Goal: Task Accomplishment & Management: Use online tool/utility

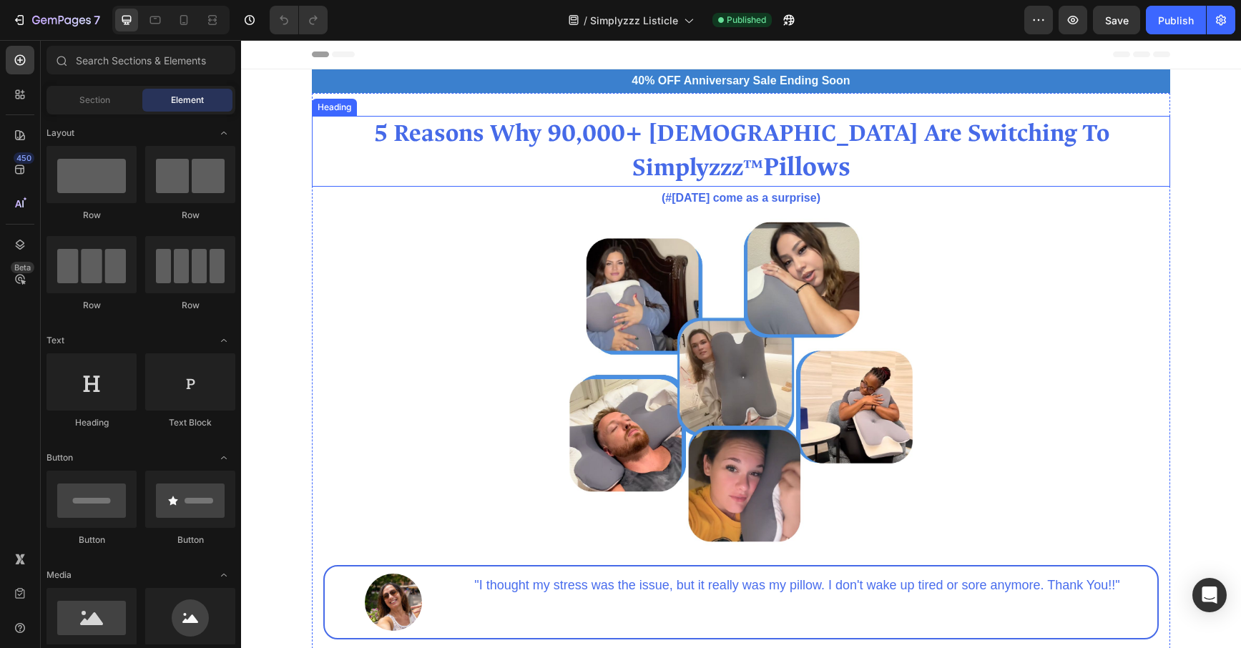
scroll to position [1, 0]
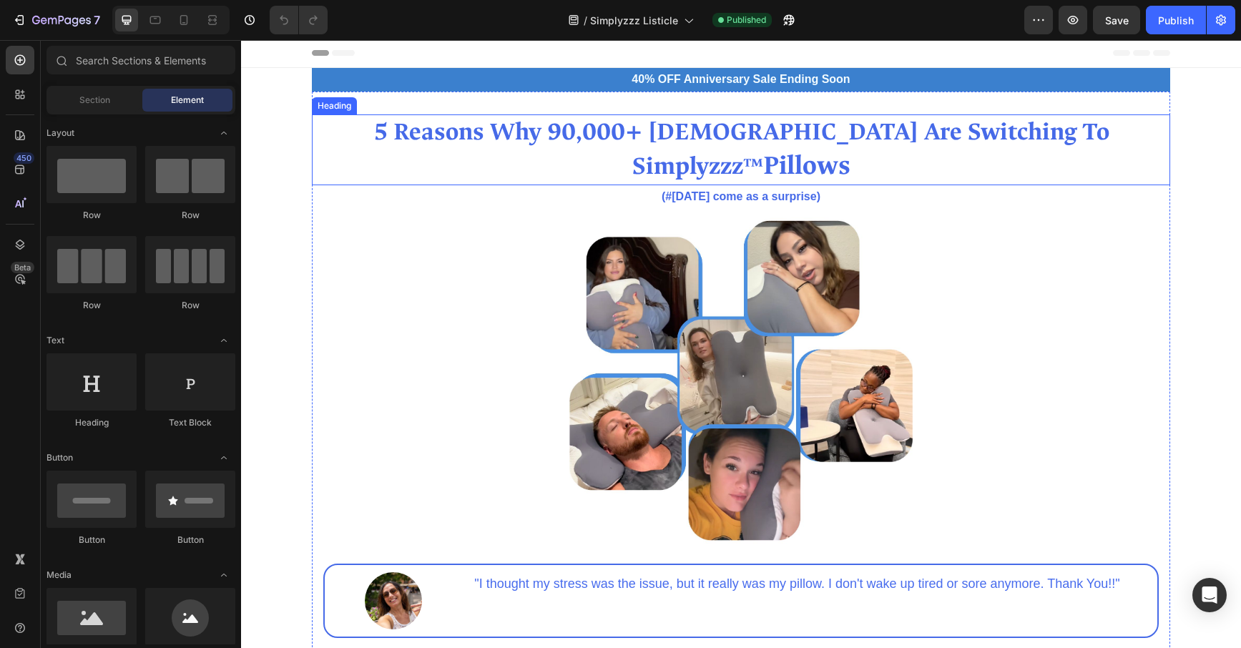
click at [537, 135] on strong "5 Reasons Why 90,000+ [DEMOGRAPHIC_DATA] Are Switching To Simplyzzz" at bounding box center [741, 149] width 736 height 65
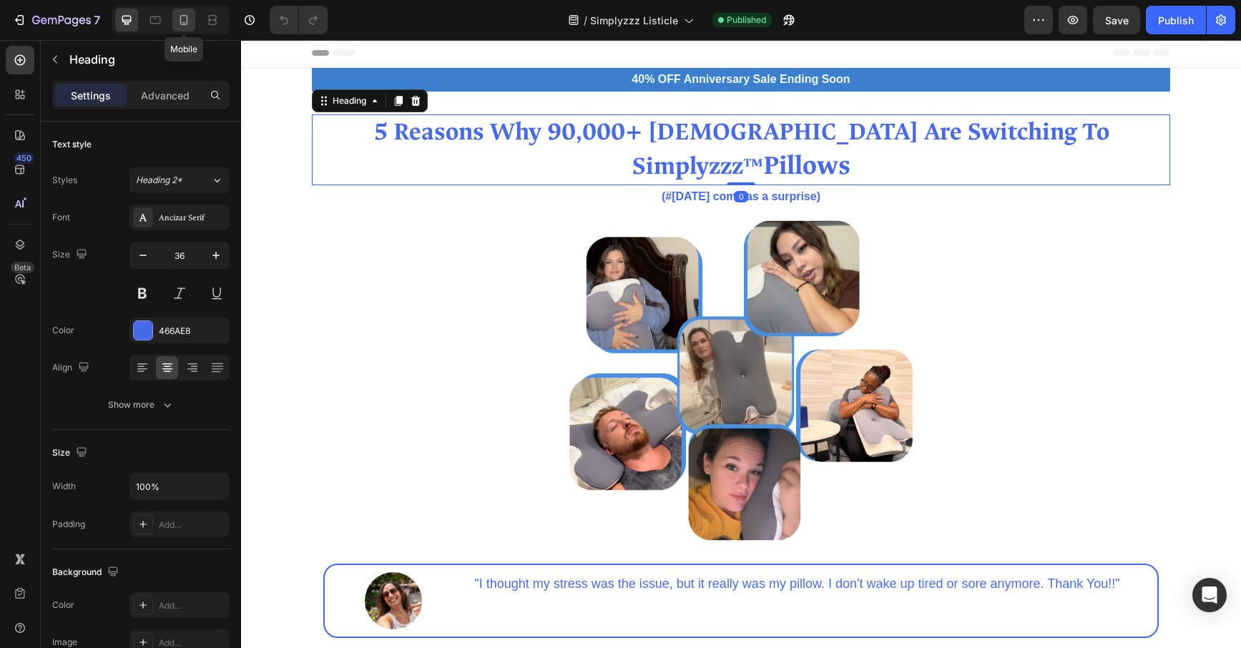
click at [191, 19] on div at bounding box center [183, 20] width 23 height 23
type input "39"
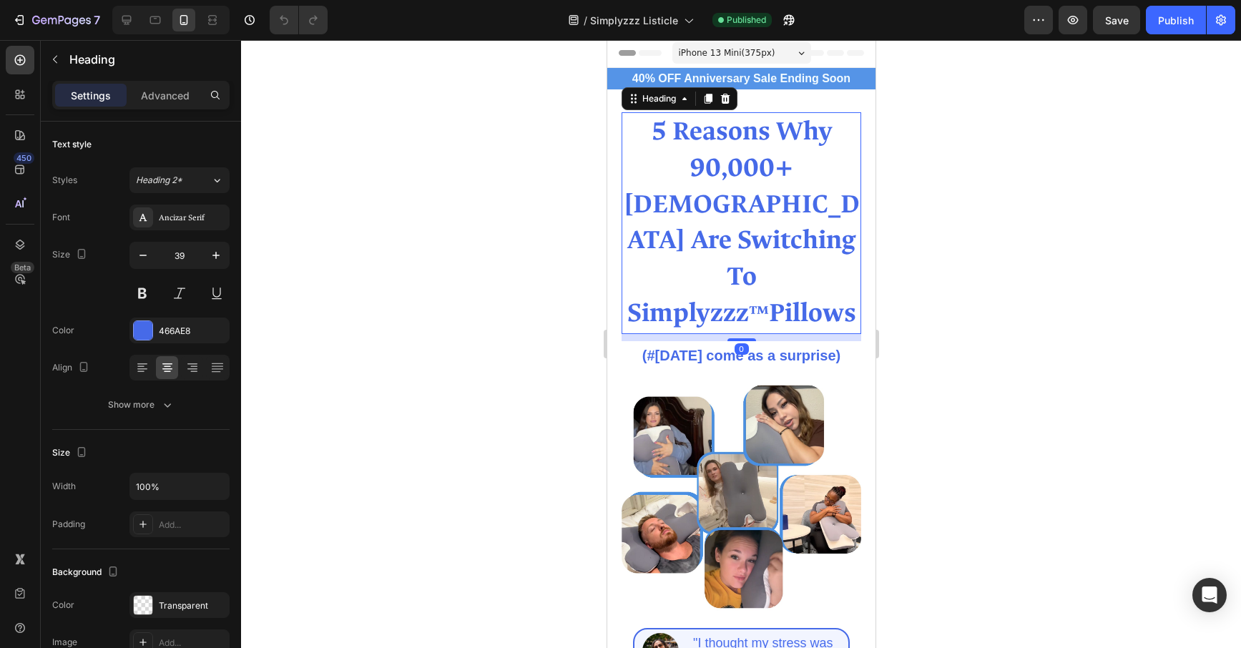
scroll to position [23, 0]
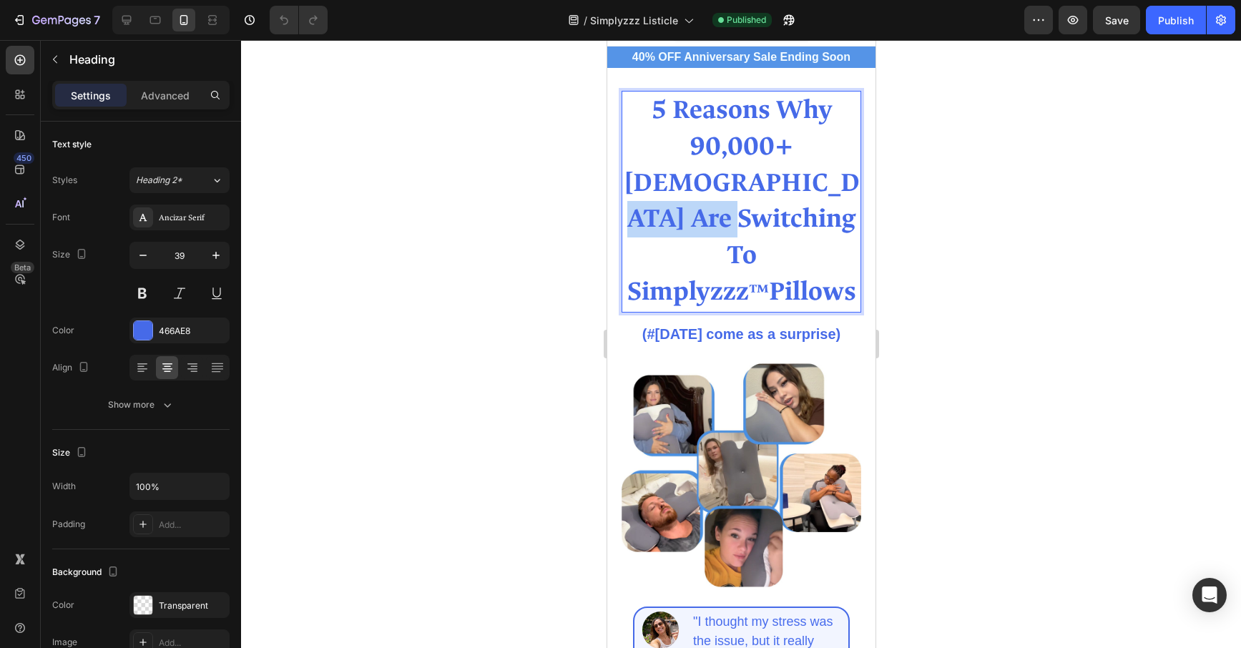
click at [688, 184] on strong "5 Reasons Why 90,000+ [DEMOGRAPHIC_DATA] Are Switching To Simplyzzz" at bounding box center [741, 200] width 236 height 215
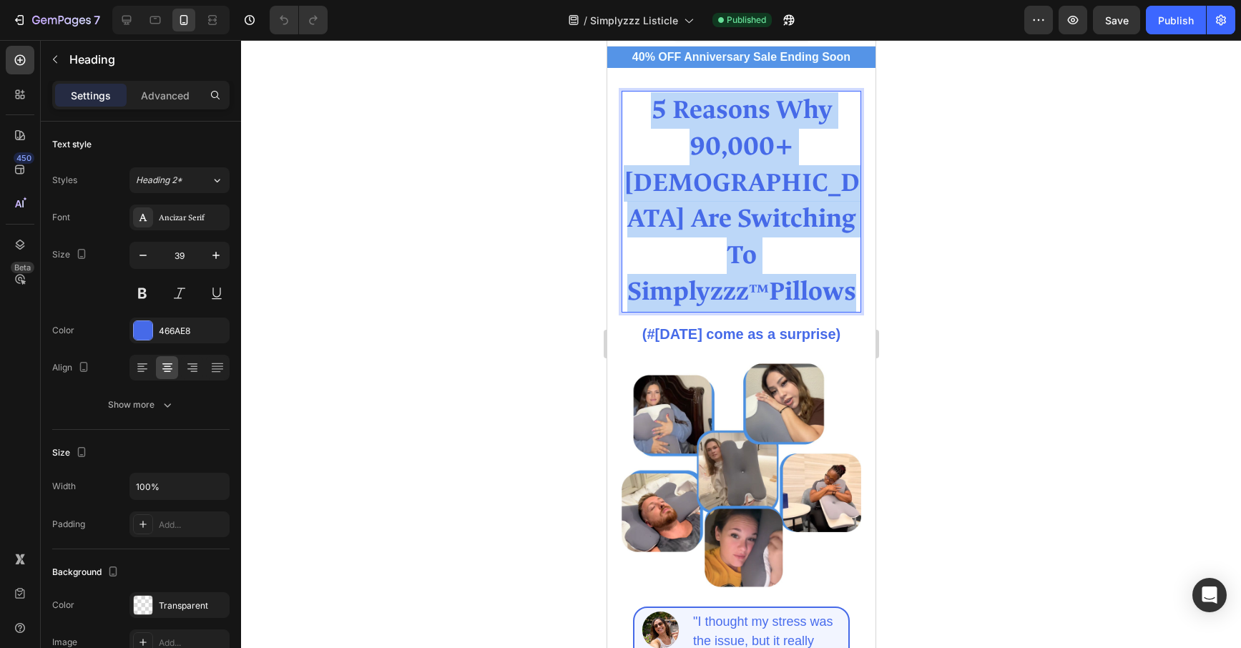
click at [688, 184] on strong "5 Reasons Why 90,000+ [DEMOGRAPHIC_DATA] Are Switching To Simplyzzz" at bounding box center [741, 200] width 236 height 215
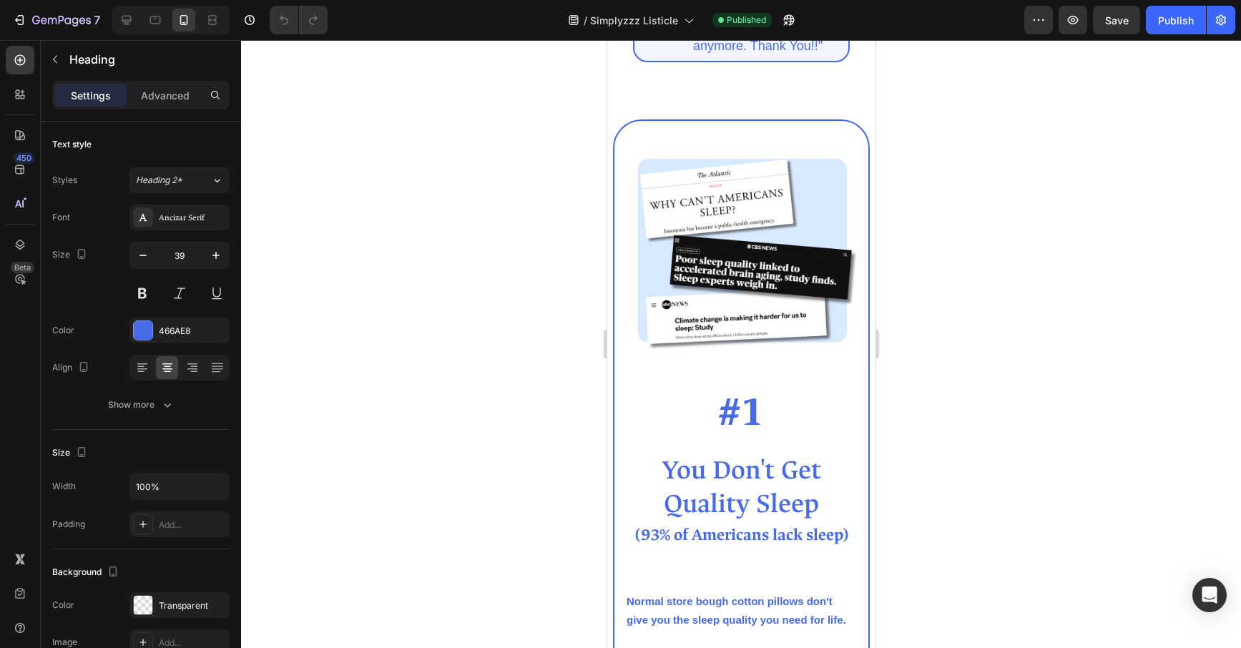
type input "16"
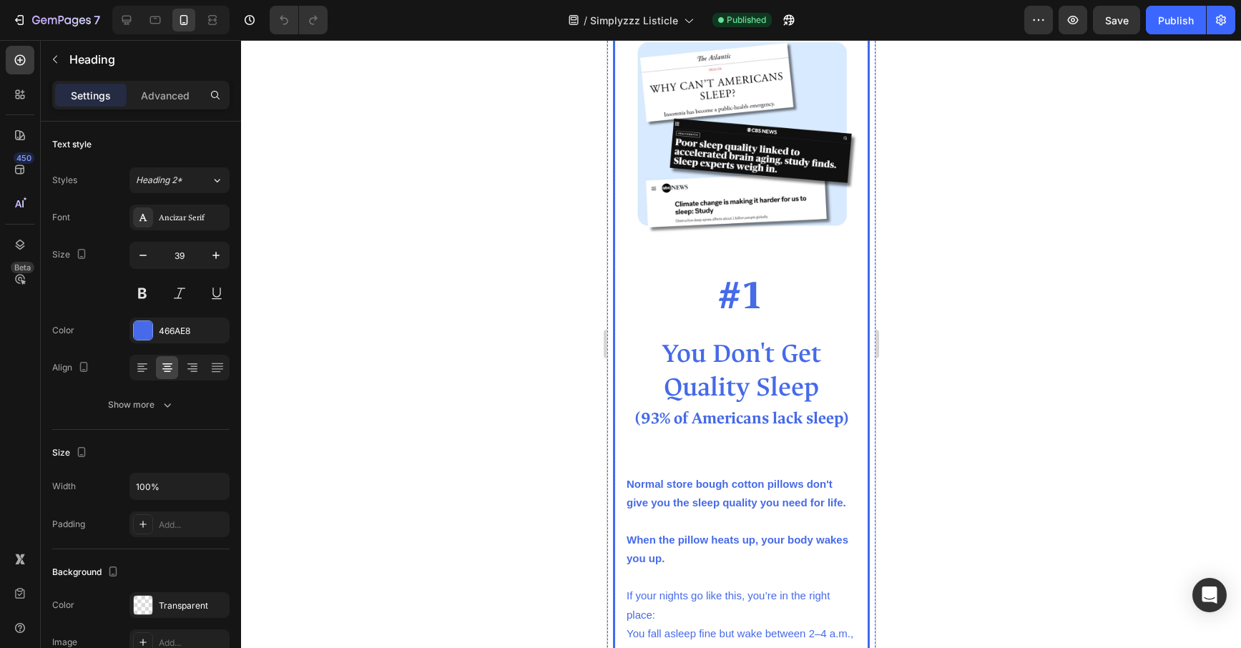
scroll to position [727, 0]
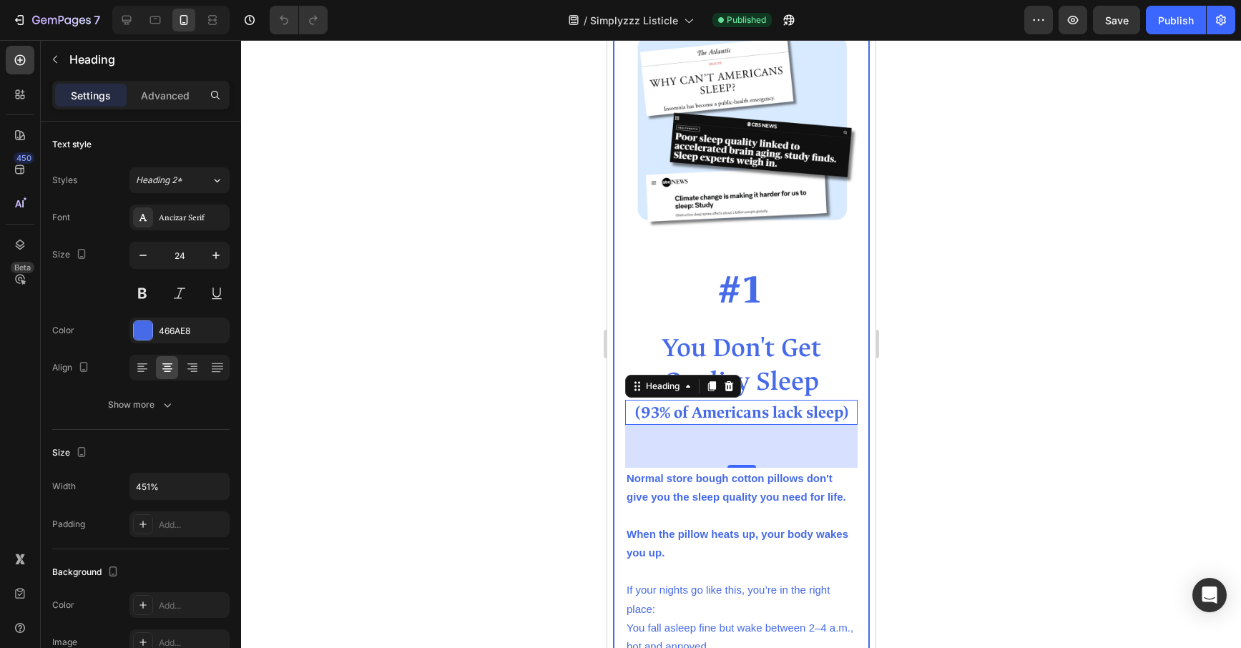
click at [805, 419] on strong "(93% of Americans lack sleep)" at bounding box center [740, 412] width 213 height 21
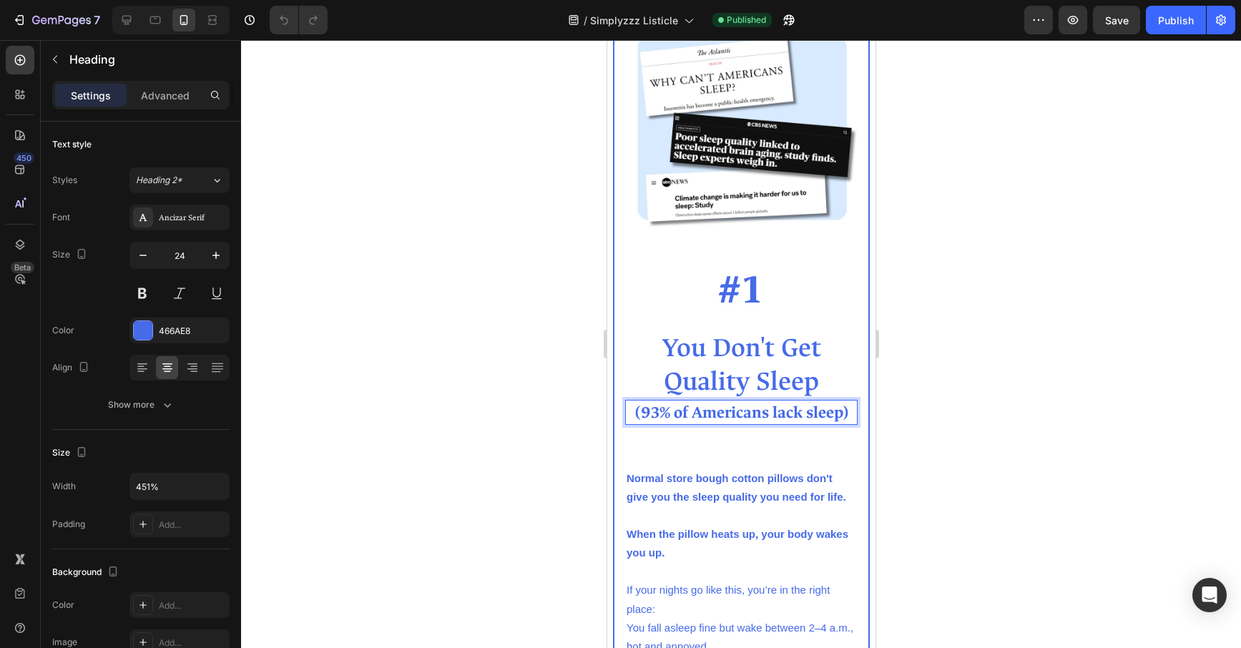
click at [841, 414] on strong "(93% of Americans lack sleep)" at bounding box center [740, 412] width 213 height 21
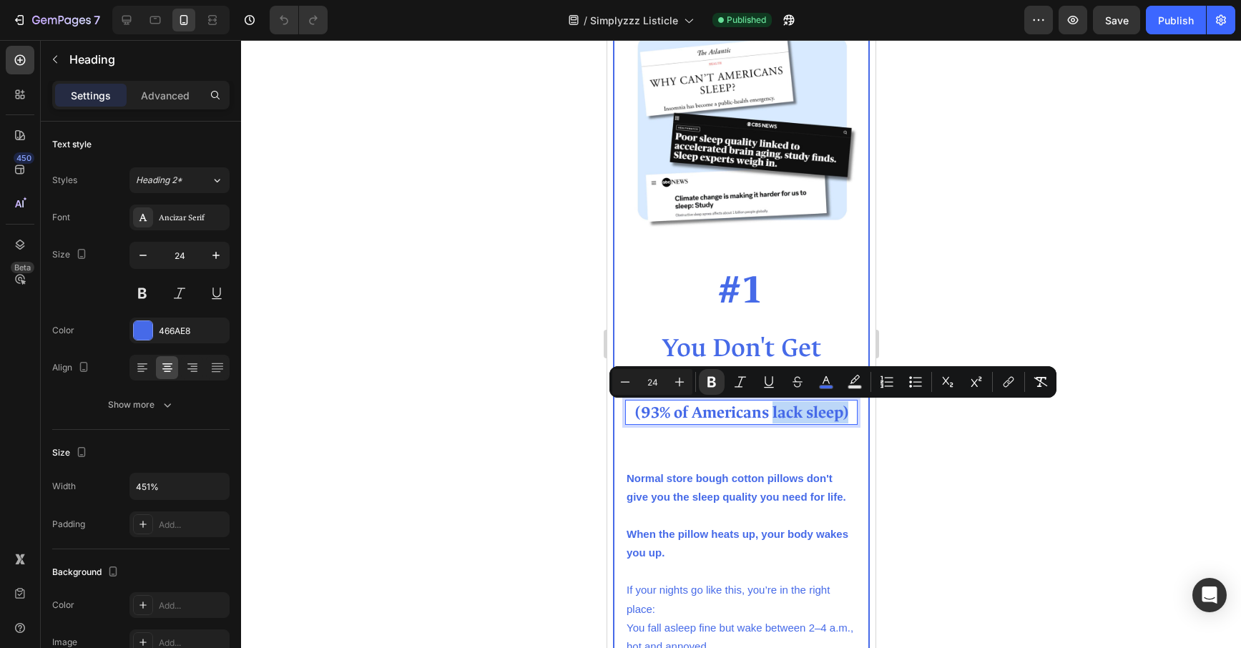
drag, startPoint x: 841, startPoint y: 414, endPoint x: 781, endPoint y: 414, distance: 60.1
click at [781, 414] on strong "(93% of Americans lack sleep)" at bounding box center [740, 412] width 213 height 21
drag, startPoint x: 842, startPoint y: 415, endPoint x: 839, endPoint y: 426, distance: 11.3
click at [843, 416] on strong "(93% of Americans lack sleep)" at bounding box center [740, 412] width 213 height 21
drag, startPoint x: 787, startPoint y: 409, endPoint x: 803, endPoint y: 414, distance: 17.2
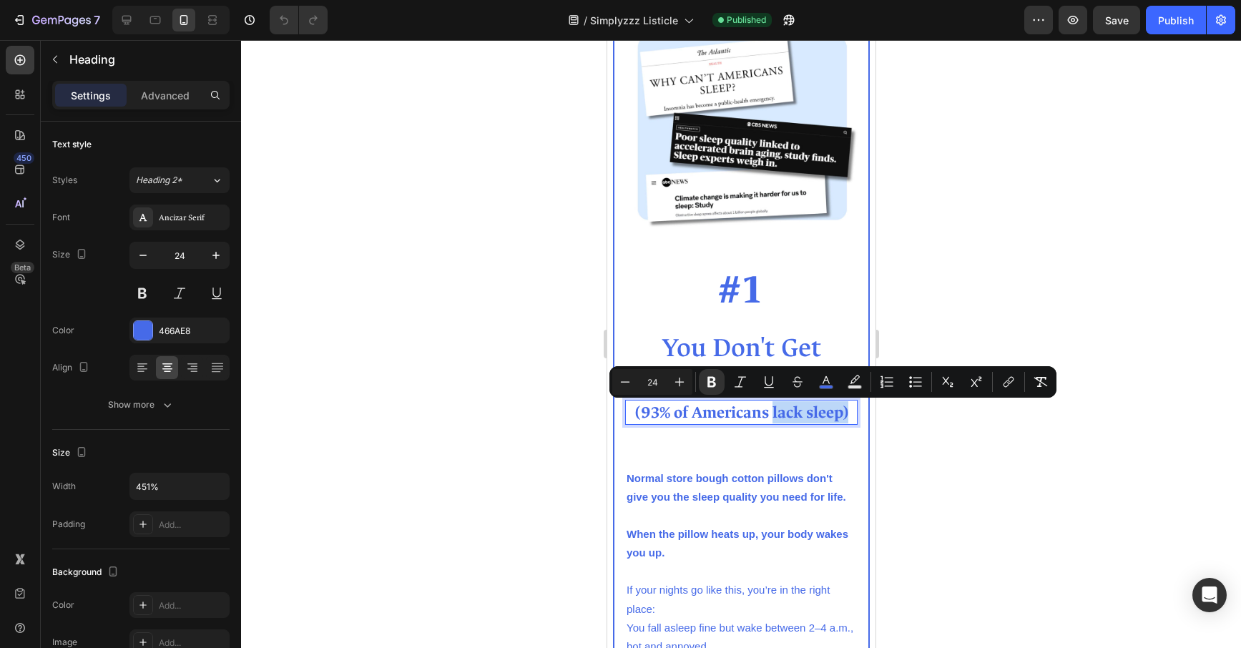
click at [788, 410] on strong "(93% of Americans lack sleep)" at bounding box center [740, 412] width 213 height 21
drag, startPoint x: 807, startPoint y: 414, endPoint x: 787, endPoint y: 426, distance: 22.8
click at [807, 415] on strong "(93% of Americans lack sleep)" at bounding box center [740, 412] width 213 height 21
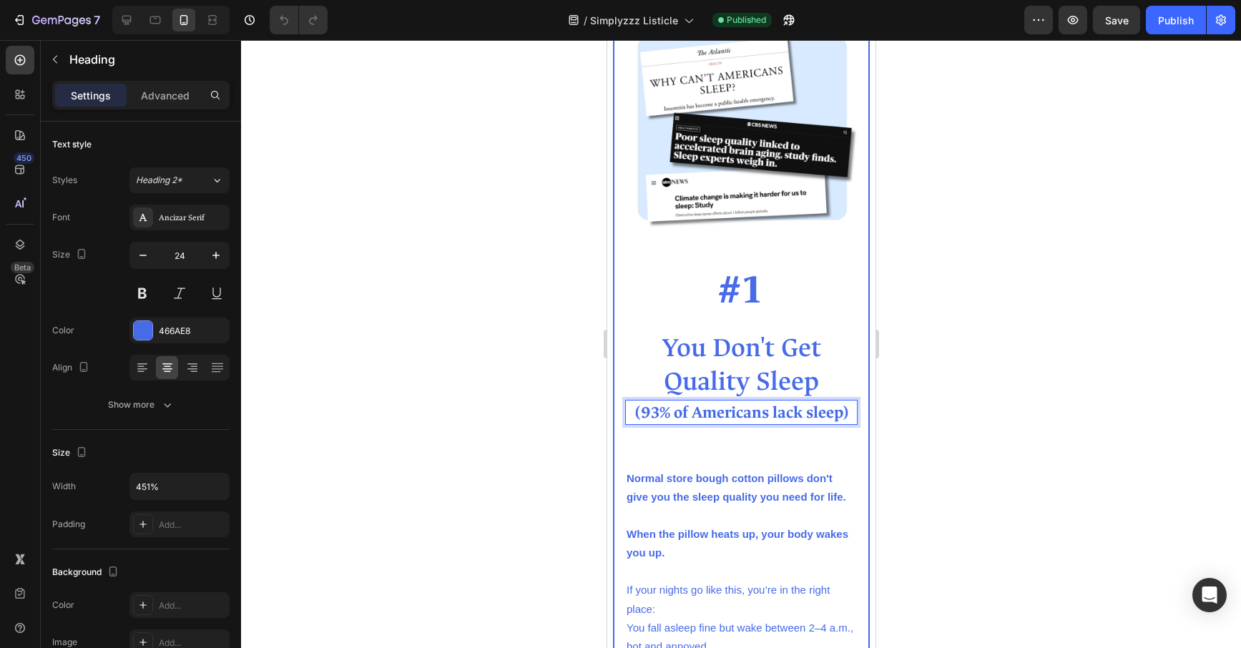
drag, startPoint x: 735, startPoint y: 415, endPoint x: 716, endPoint y: 421, distance: 20.4
click at [734, 415] on strong "(93% of Americans lack sleep)" at bounding box center [740, 412] width 213 height 21
click at [805, 415] on strong "(93% of Americans lack sleep)" at bounding box center [740, 412] width 213 height 21
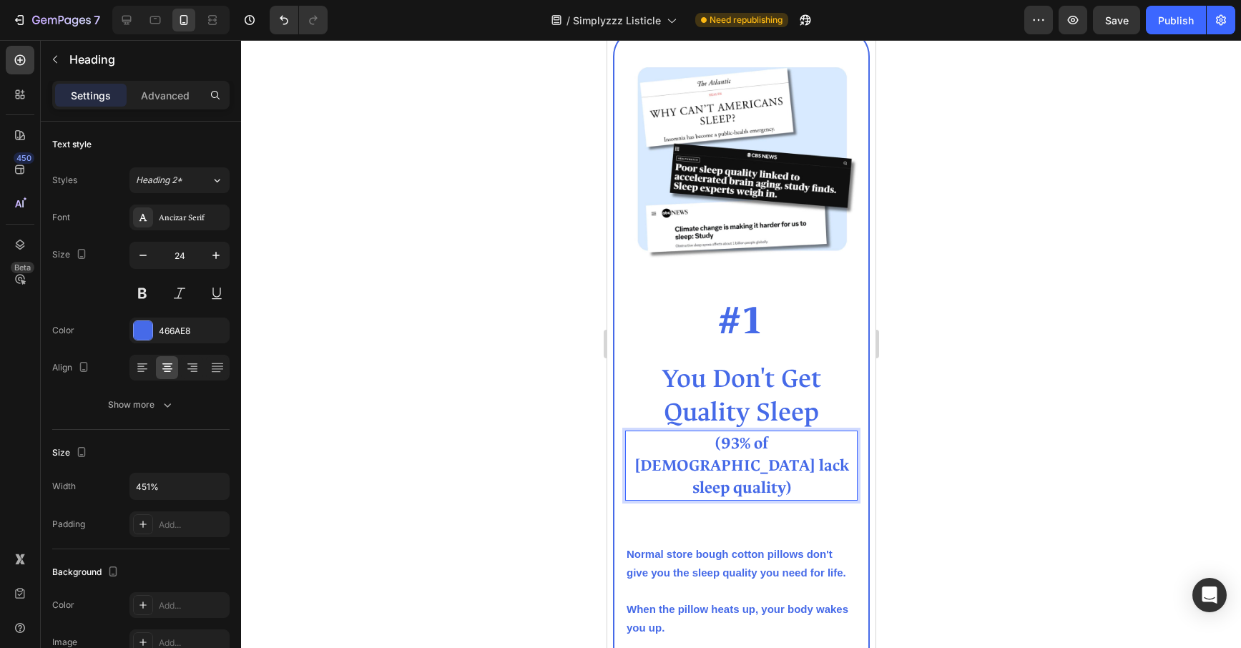
scroll to position [695, 0]
click at [755, 388] on span "You Don't Get" at bounding box center [740, 380] width 159 height 34
click at [801, 405] on span "Quality Sleep" at bounding box center [740, 413] width 155 height 34
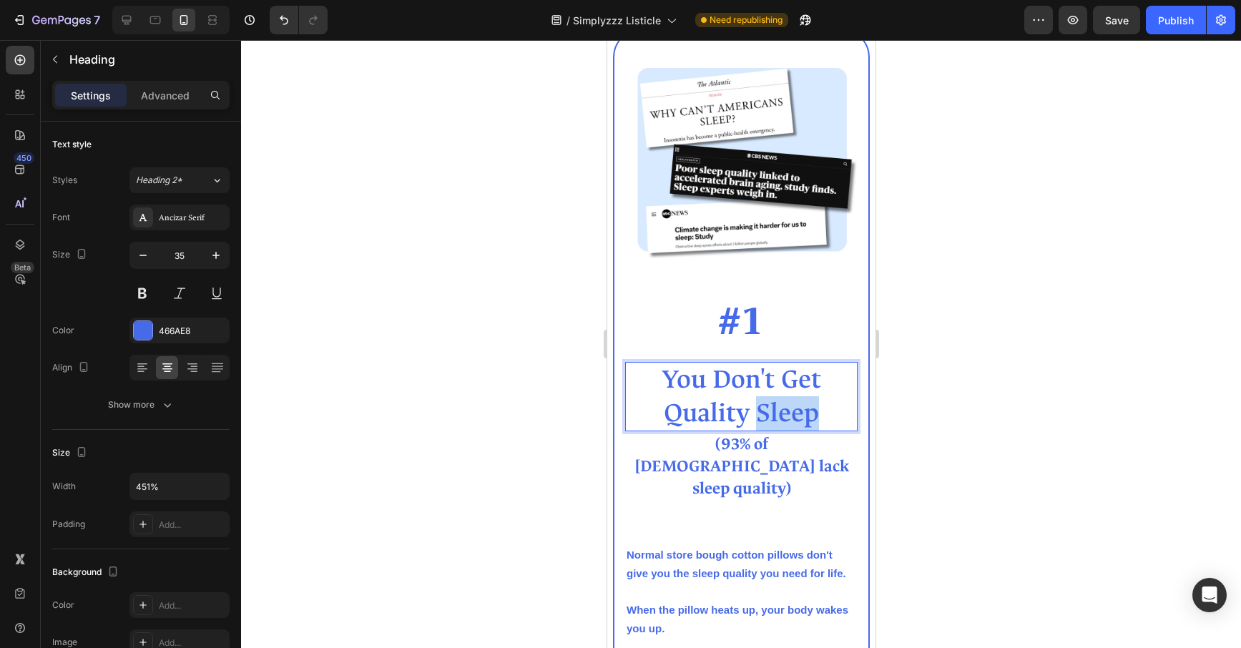
click at [801, 405] on span "Quality Sleep" at bounding box center [740, 413] width 155 height 34
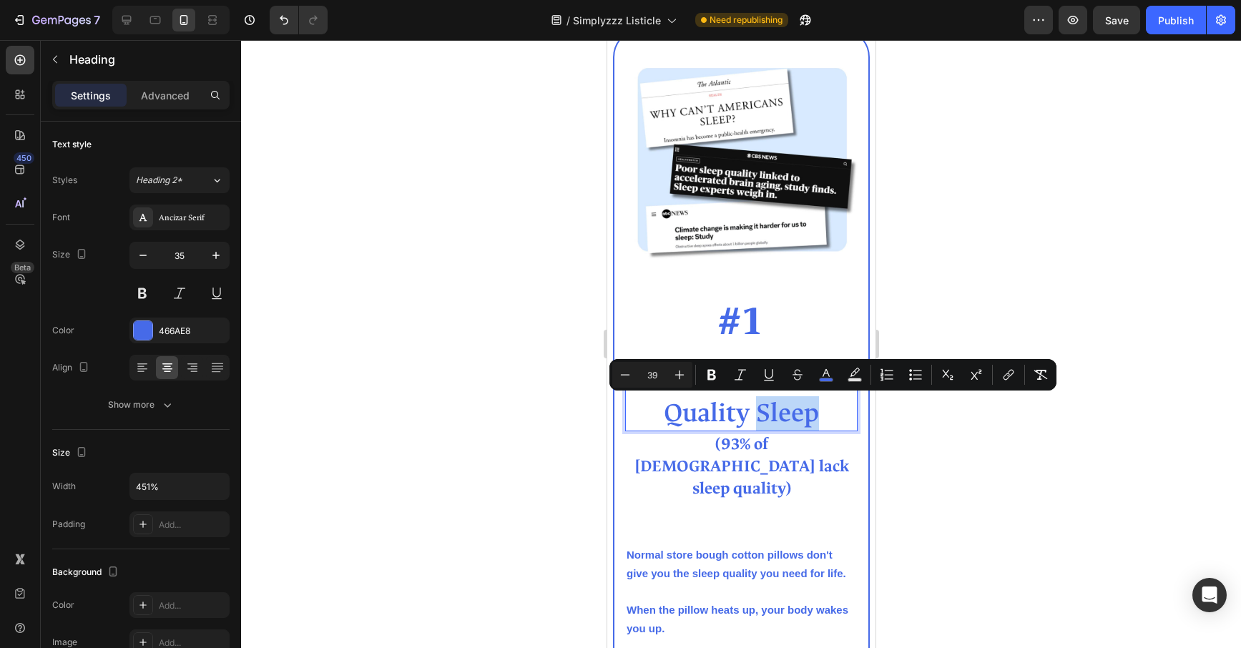
click at [817, 412] on span "Quality Sleep" at bounding box center [740, 413] width 155 height 34
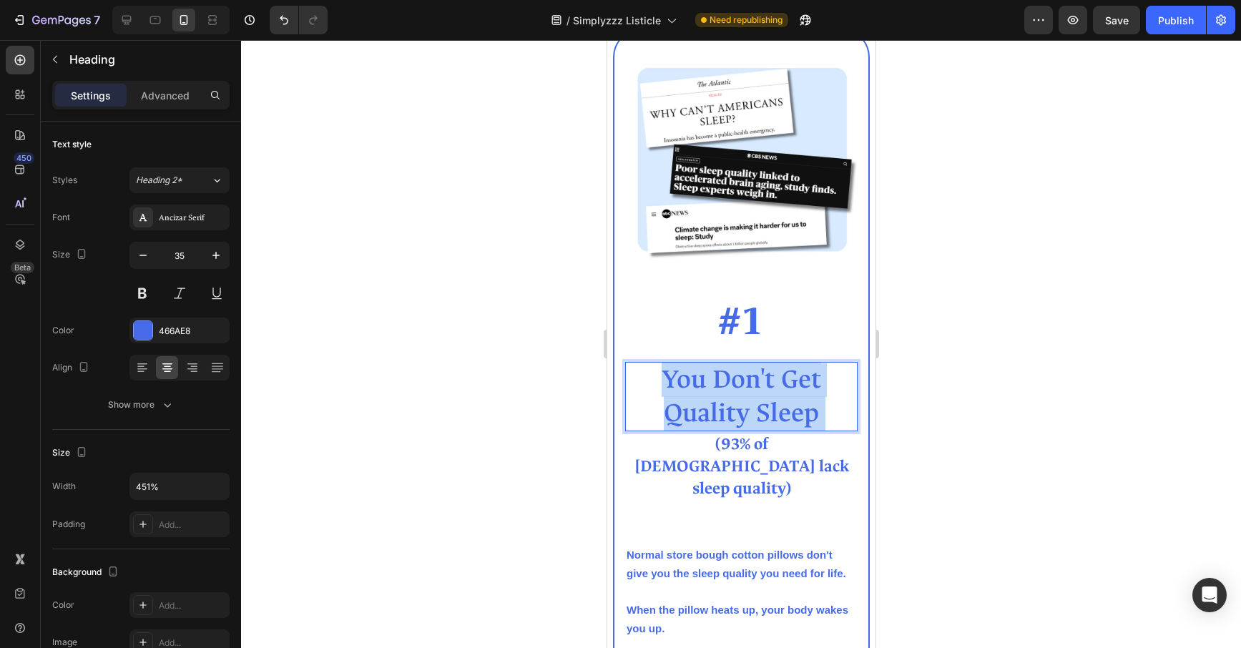
drag, startPoint x: 820, startPoint y: 413, endPoint x: 683, endPoint y: 386, distance: 139.3
click at [683, 386] on p "You Don't Get Quality Sleep" at bounding box center [741, 396] width 230 height 67
drag, startPoint x: 817, startPoint y: 416, endPoint x: 663, endPoint y: 380, distance: 157.9
click at [663, 380] on p "You Don't Get Quality Sleep" at bounding box center [741, 396] width 230 height 67
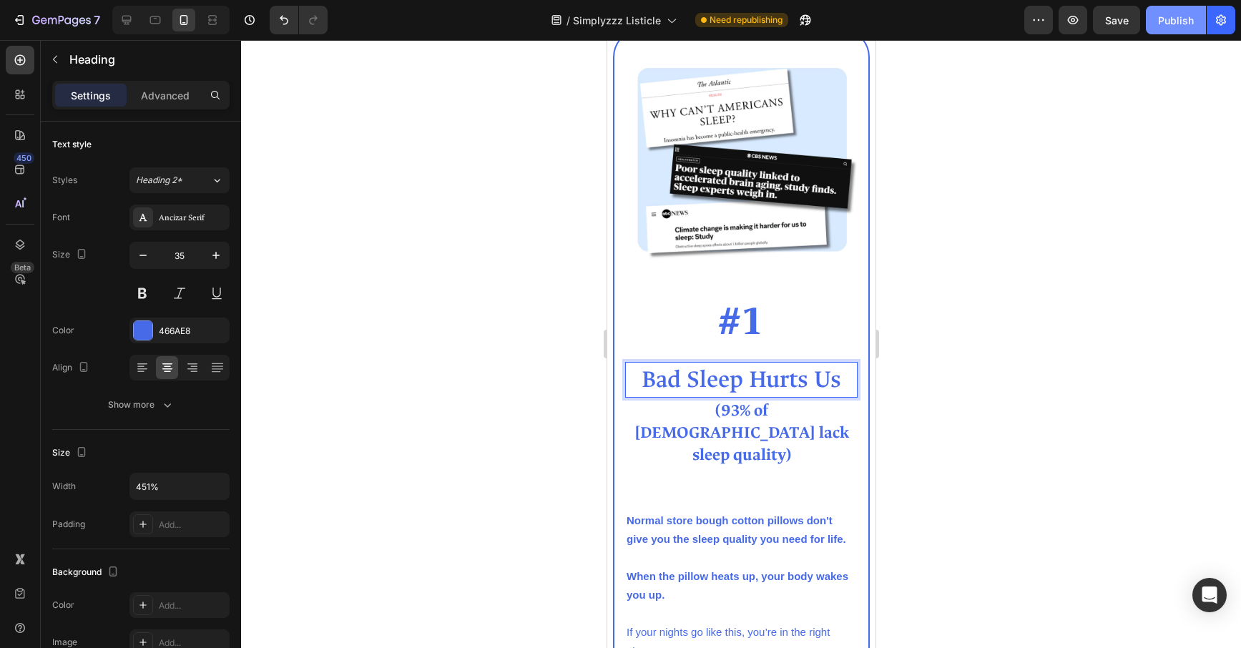
click at [1183, 23] on div "Publish" at bounding box center [1176, 20] width 36 height 15
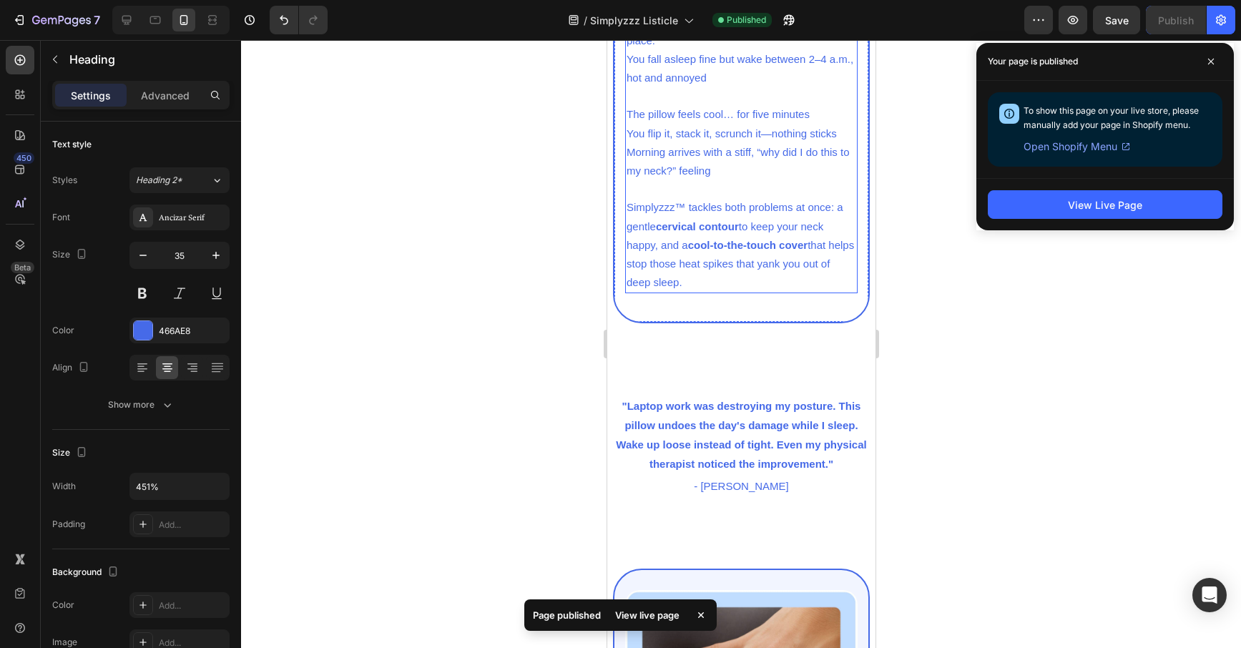
scroll to position [1323, 0]
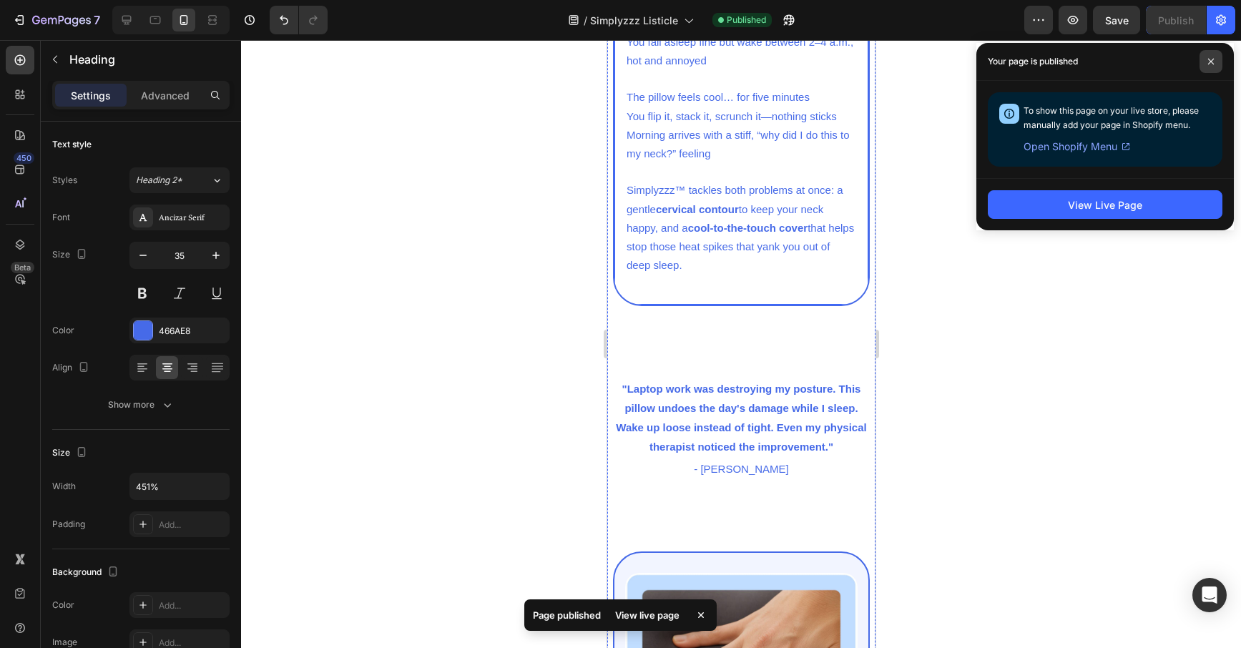
click at [1207, 58] on icon at bounding box center [1210, 61] width 7 height 7
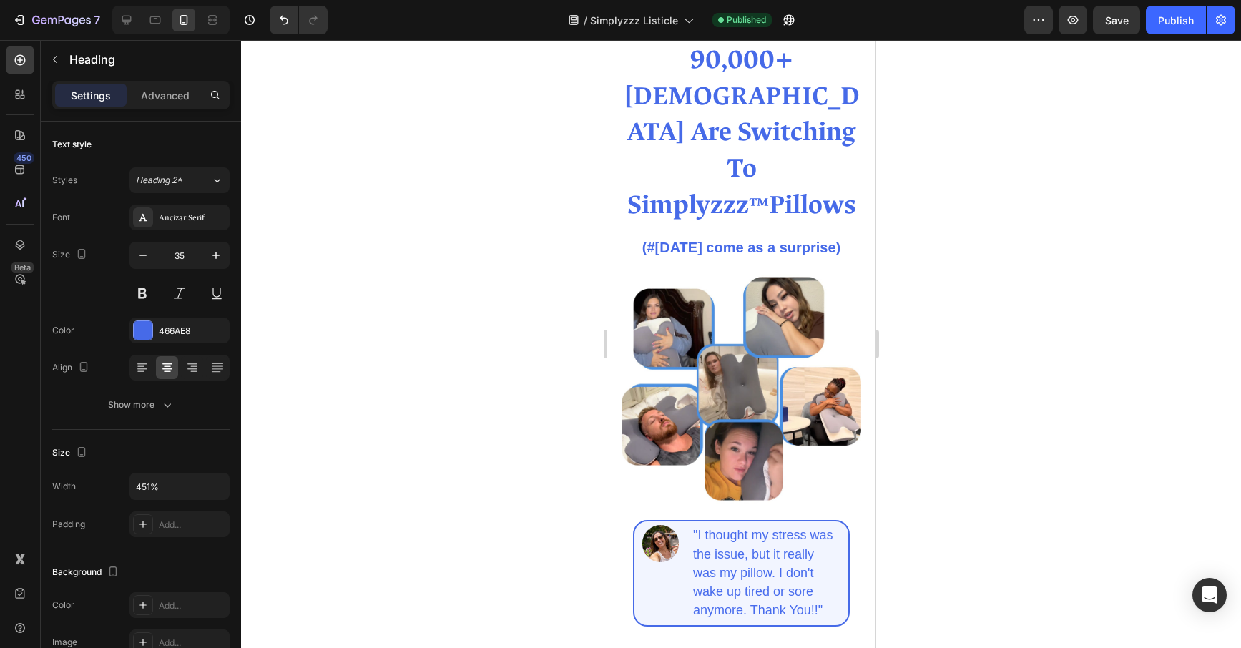
scroll to position [0, 0]
